Goal: Information Seeking & Learning: Check status

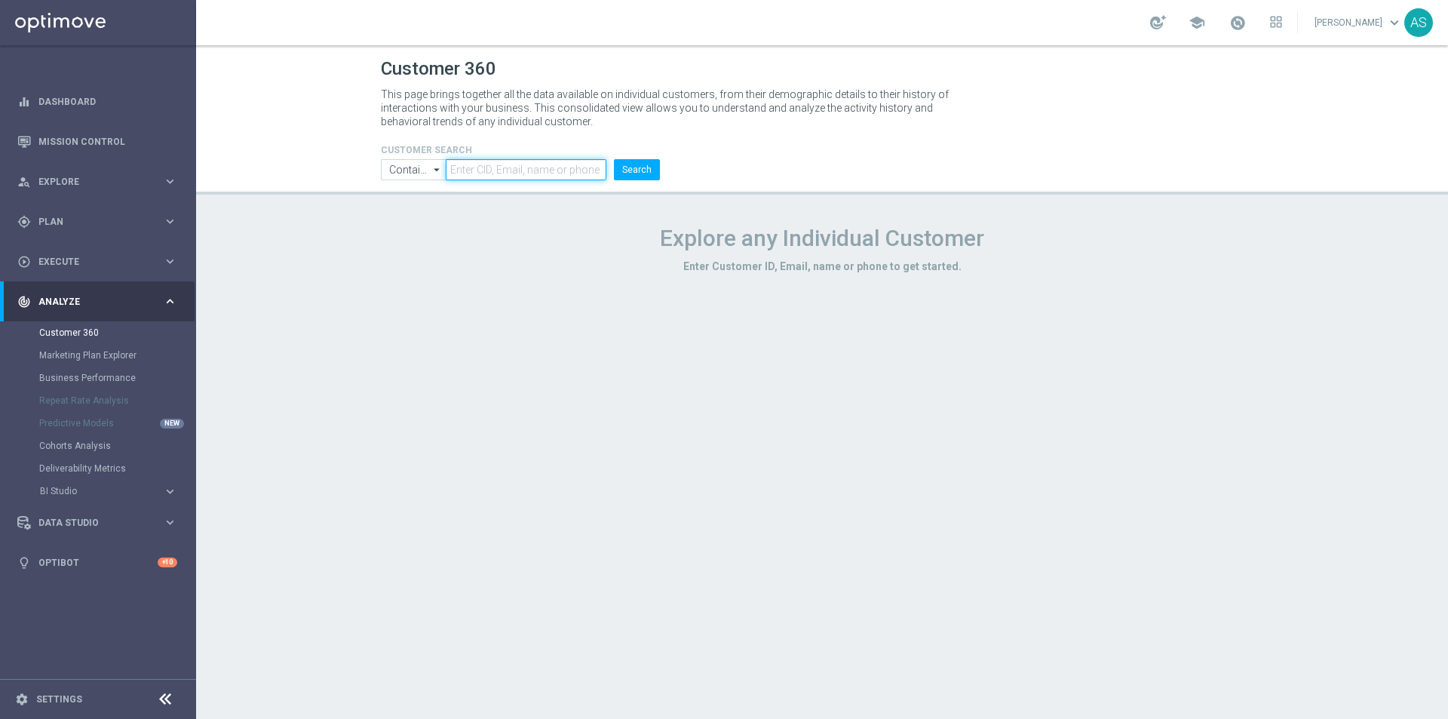
click at [515, 170] on input "text" at bounding box center [526, 169] width 161 height 21
paste input "959342"
type input "959342"
click at [430, 173] on icon "arrow_drop_down" at bounding box center [437, 170] width 15 height 20
click at [422, 208] on div "Equals" at bounding box center [413, 215] width 65 height 23
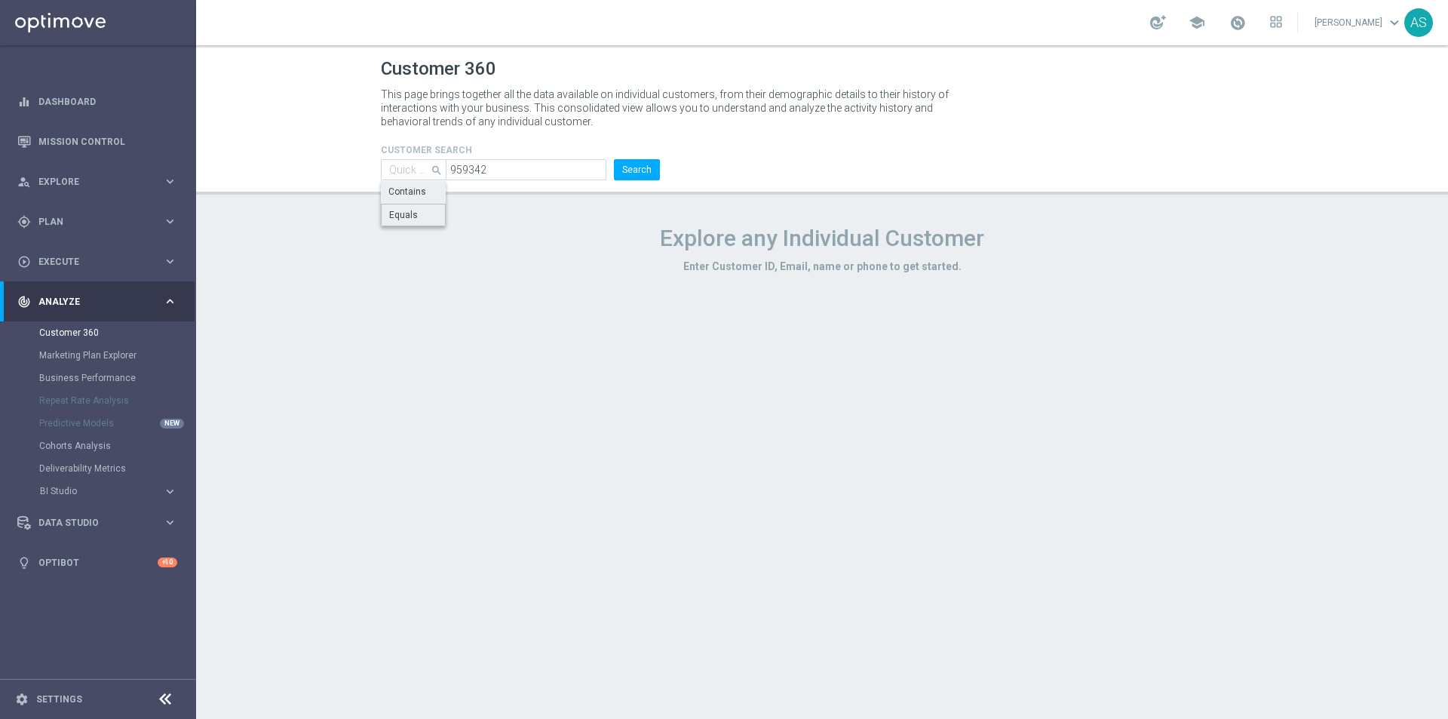
type input "Equals"
click at [631, 175] on button "Search" at bounding box center [637, 169] width 46 height 21
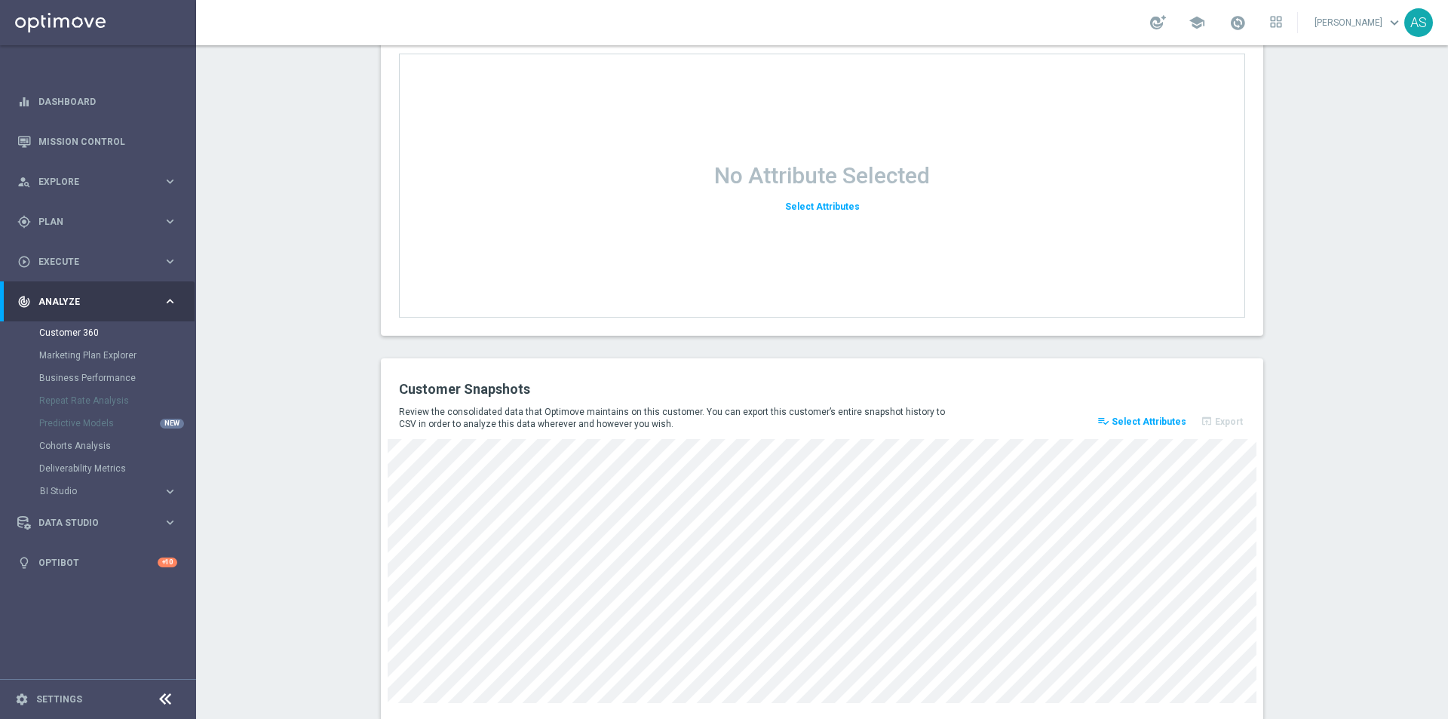
scroll to position [1903, 0]
